Goal: Transaction & Acquisition: Book appointment/travel/reservation

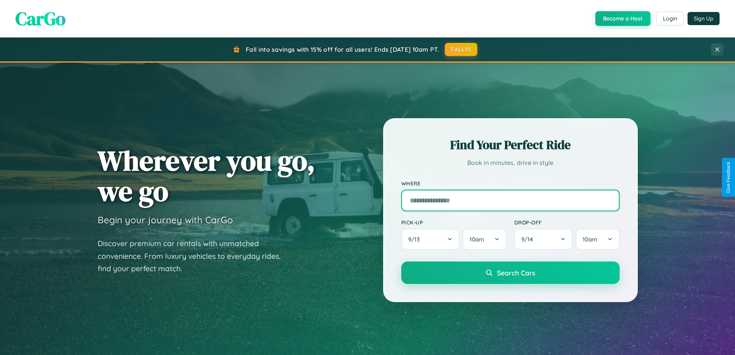
scroll to position [23, 0]
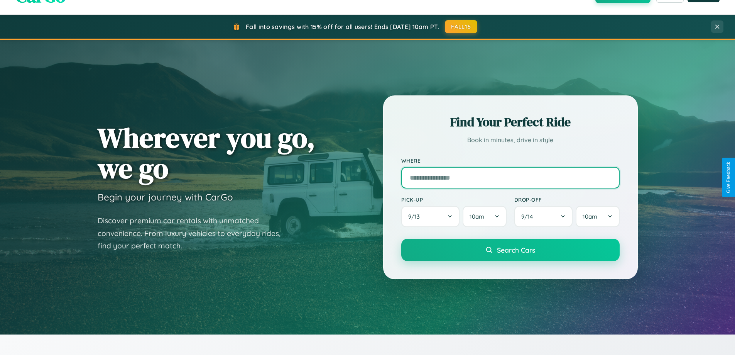
click at [510, 177] on input "text" at bounding box center [510, 178] width 218 height 22
type input "********"
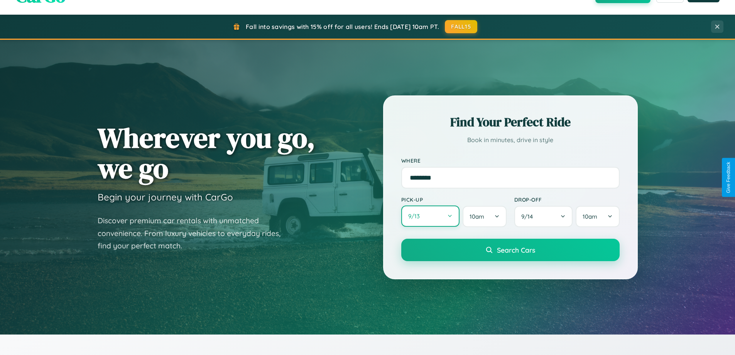
click at [430, 216] on button "9 / 13" at bounding box center [430, 215] width 59 height 21
select select "*"
select select "****"
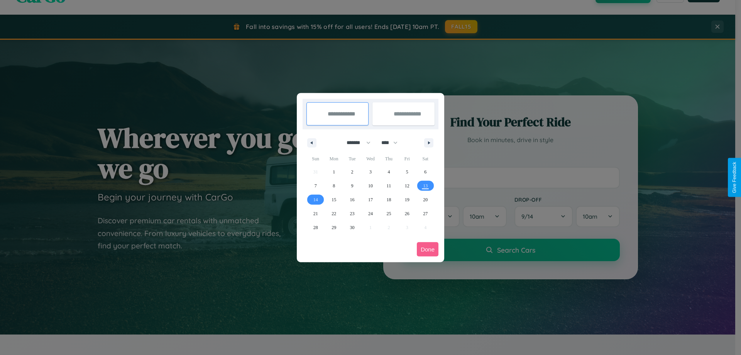
click at [355, 142] on select "******* ******** ***** ***** *** **** **** ****** ********* ******* ******** **…" at bounding box center [357, 142] width 33 height 13
select select "*"
drag, startPoint x: 393, startPoint y: 142, endPoint x: 371, endPoint y: 155, distance: 25.6
click at [393, 142] on select "**** **** **** **** **** **** **** **** **** **** **** **** **** **** **** ****…" at bounding box center [388, 142] width 23 height 13
select select "****"
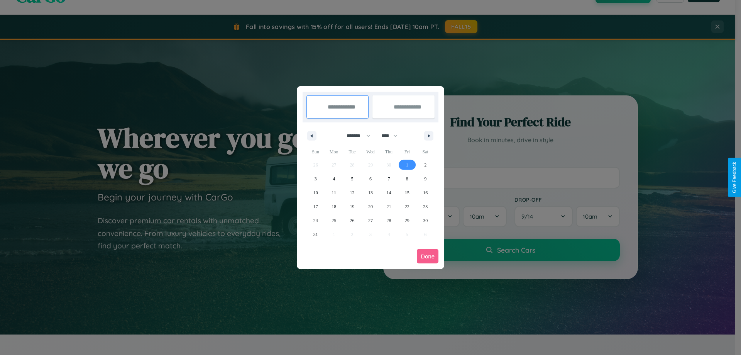
click at [407, 164] on span "1" at bounding box center [407, 165] width 2 height 14
type input "**********"
click at [425, 178] on span "9" at bounding box center [425, 179] width 2 height 14
type input "**********"
click at [428, 256] on button "Done" at bounding box center [428, 256] width 22 height 14
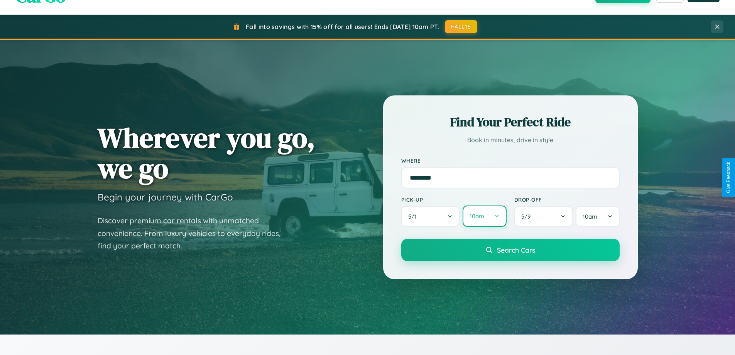
click at [484, 216] on button "10am" at bounding box center [485, 215] width 44 height 21
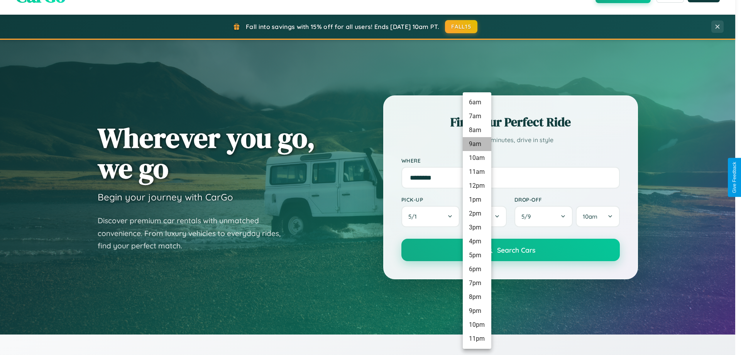
click at [477, 144] on li "9am" at bounding box center [477, 144] width 29 height 14
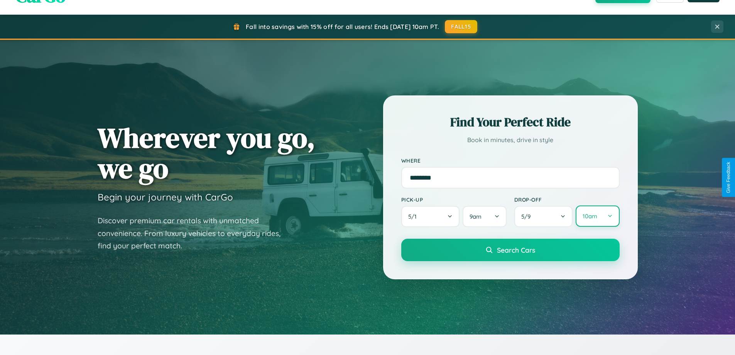
click at [597, 216] on button "10am" at bounding box center [598, 215] width 44 height 21
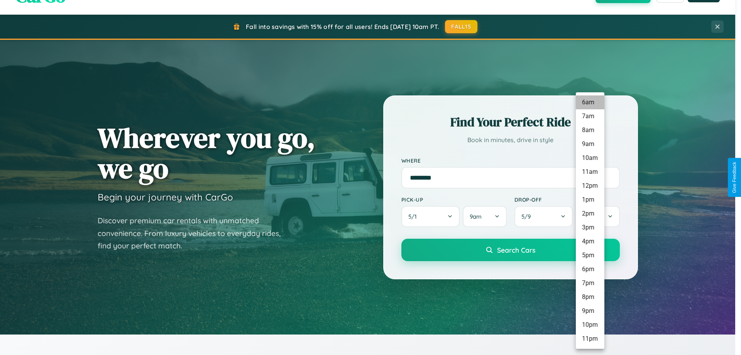
click at [590, 102] on li "6am" at bounding box center [590, 102] width 29 height 14
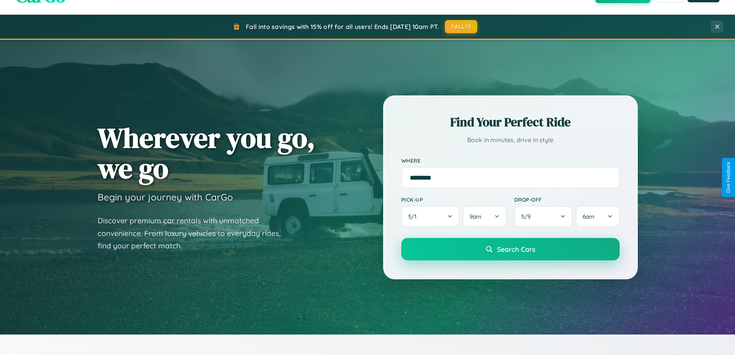
click at [510, 250] on span "Search Cars" at bounding box center [516, 249] width 38 height 8
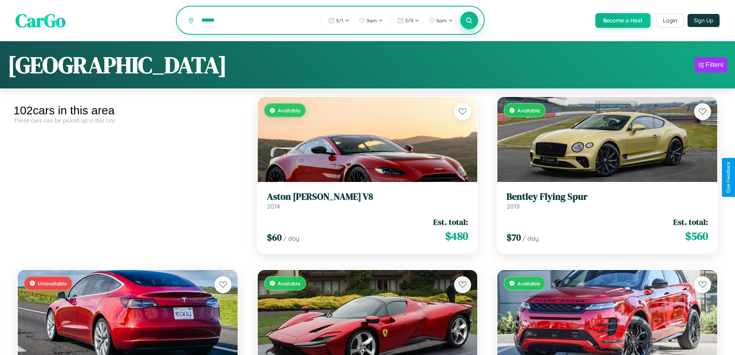
type input "******"
click at [469, 21] on icon at bounding box center [469, 20] width 7 height 7
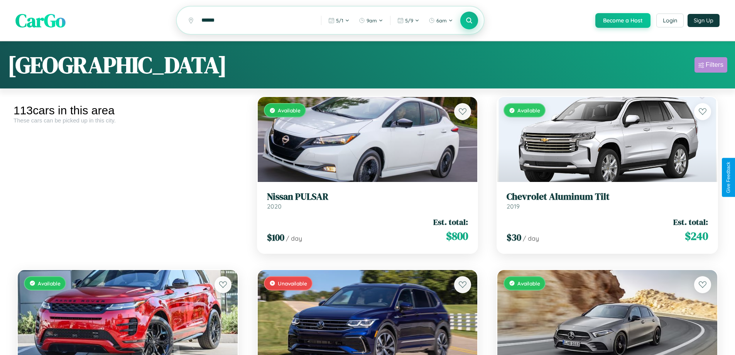
click at [711, 66] on div "Filters" at bounding box center [715, 65] width 18 height 8
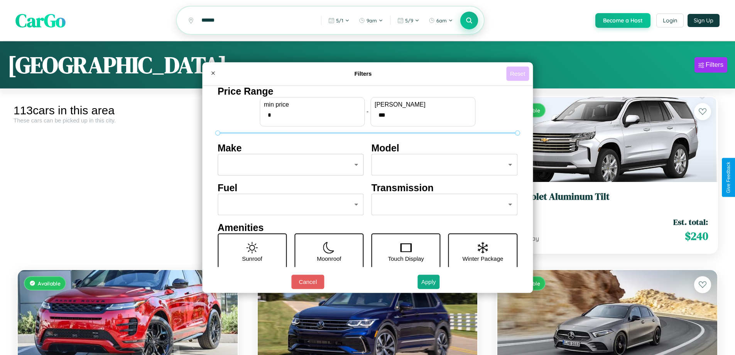
click at [519, 73] on button "Reset" at bounding box center [517, 73] width 23 height 14
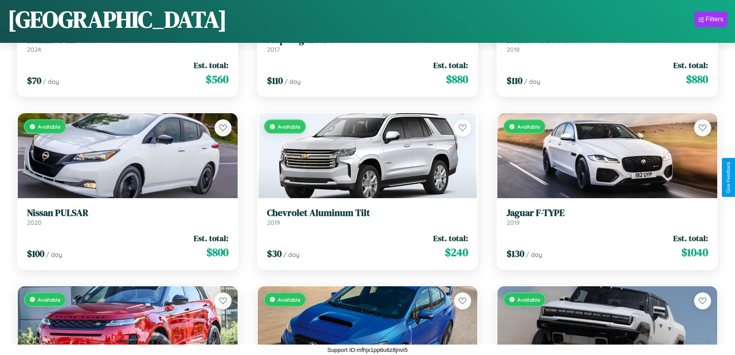
scroll to position [4947, 0]
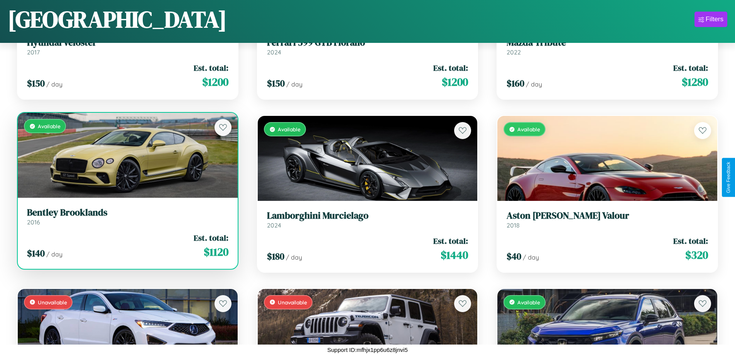
click at [127, 219] on link "Bentley Brooklands 2016" at bounding box center [127, 216] width 201 height 19
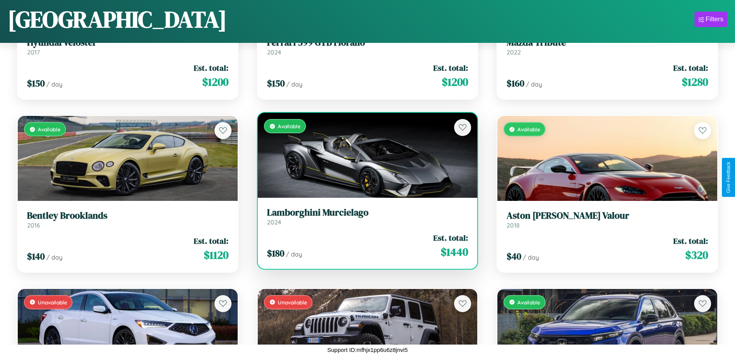
scroll to position [1837, 0]
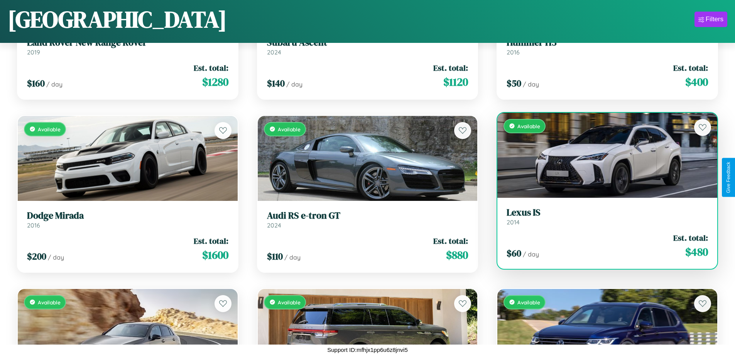
click at [602, 249] on div "$ 60 / day Est. total: $ 480" at bounding box center [607, 245] width 201 height 27
click at [602, 245] on div "$ 60 / day Est. total: $ 480" at bounding box center [607, 245] width 201 height 27
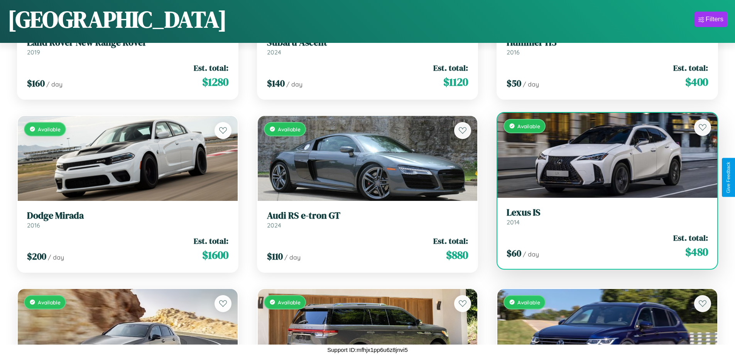
click at [602, 245] on div "$ 60 / day Est. total: $ 480" at bounding box center [607, 245] width 201 height 27
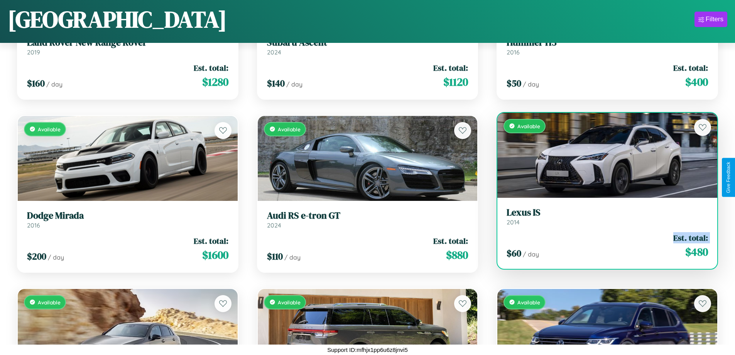
click at [602, 245] on div "$ 60 / day Est. total: $ 480" at bounding box center [607, 245] width 201 height 27
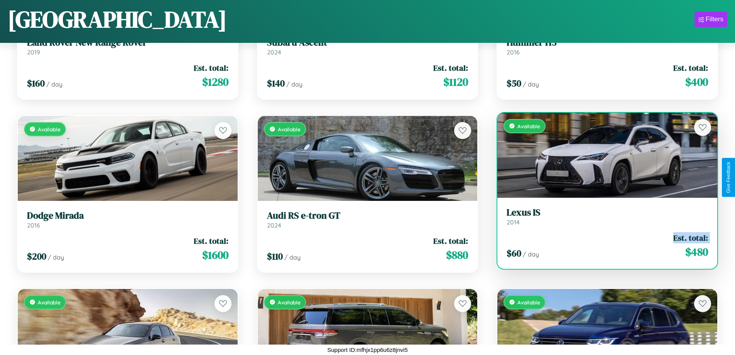
click at [602, 245] on div "$ 60 / day Est. total: $ 480" at bounding box center [607, 245] width 201 height 27
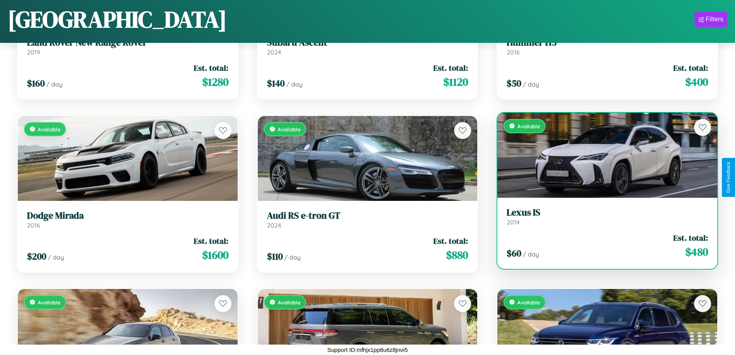
click at [602, 245] on div "$ 60 / day Est. total: $ 480" at bounding box center [607, 245] width 201 height 27
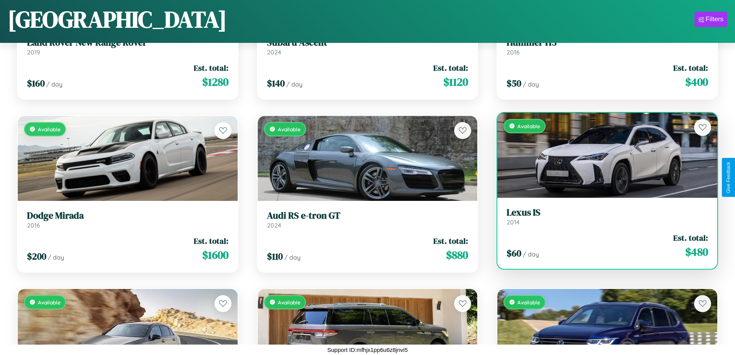
click at [602, 216] on h3 "Lexus IS" at bounding box center [607, 212] width 201 height 11
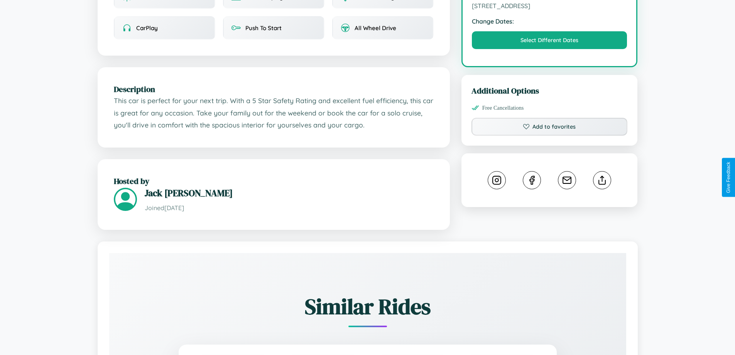
scroll to position [254, 0]
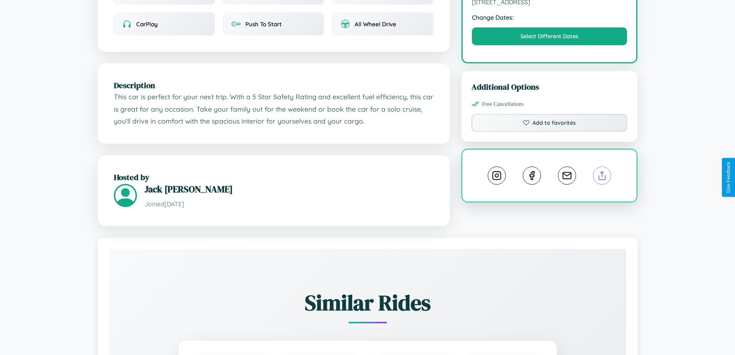
click at [602, 177] on line at bounding box center [602, 173] width 0 height 5
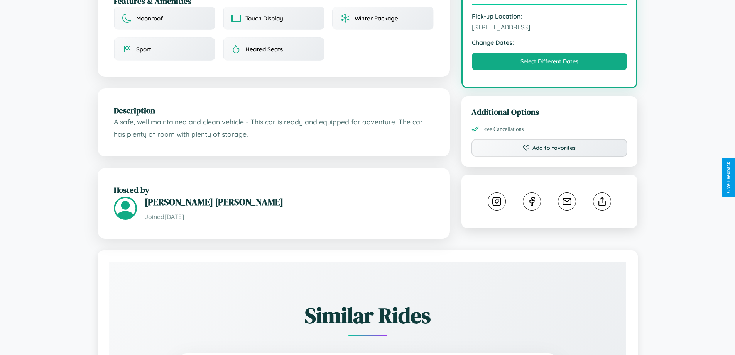
scroll to position [254, 0]
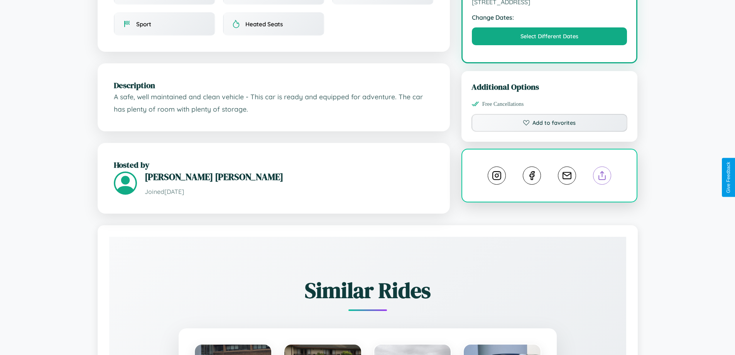
click at [602, 176] on line at bounding box center [602, 173] width 0 height 5
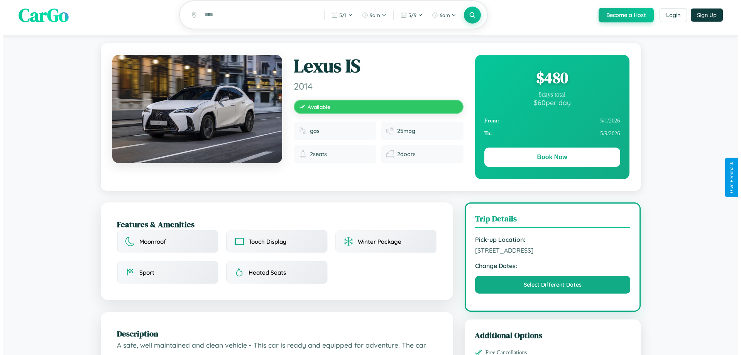
scroll to position [0, 0]
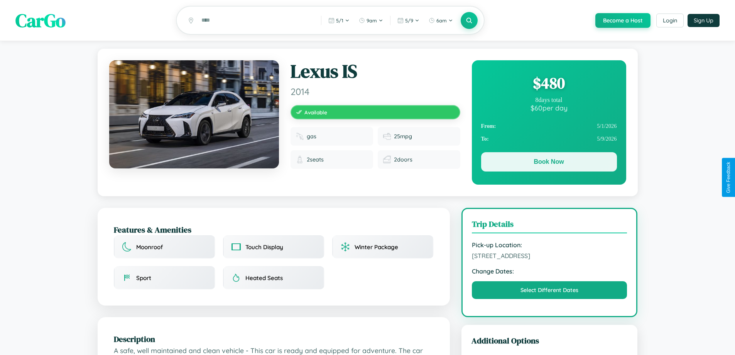
click at [549, 164] on button "Book Now" at bounding box center [549, 161] width 136 height 19
